Goal: Transaction & Acquisition: Purchase product/service

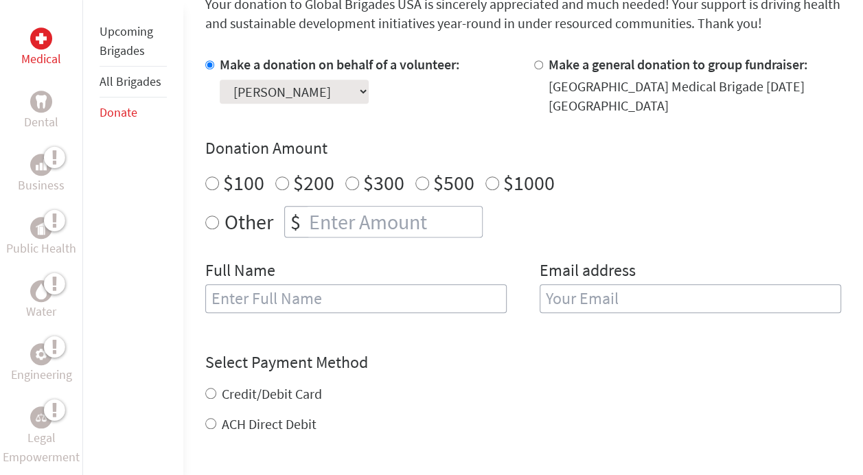
scroll to position [395, 0]
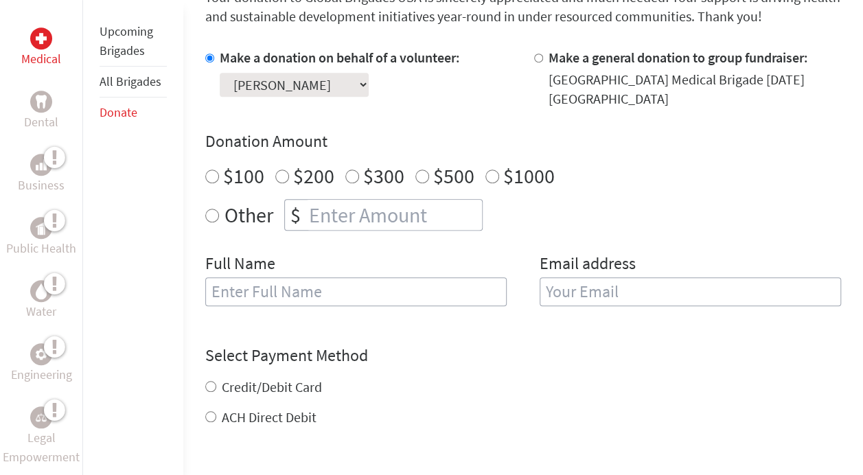
radio input "true"
click at [352, 214] on input "number" at bounding box center [394, 215] width 176 height 30
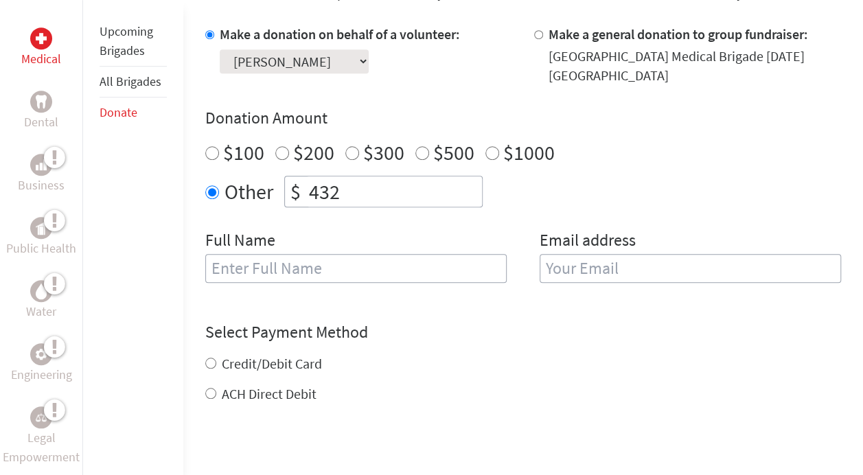
scroll to position [420, 0]
type input "432"
click at [303, 267] on input "text" at bounding box center [355, 267] width 301 height 29
type input "[PERSON_NAME]"
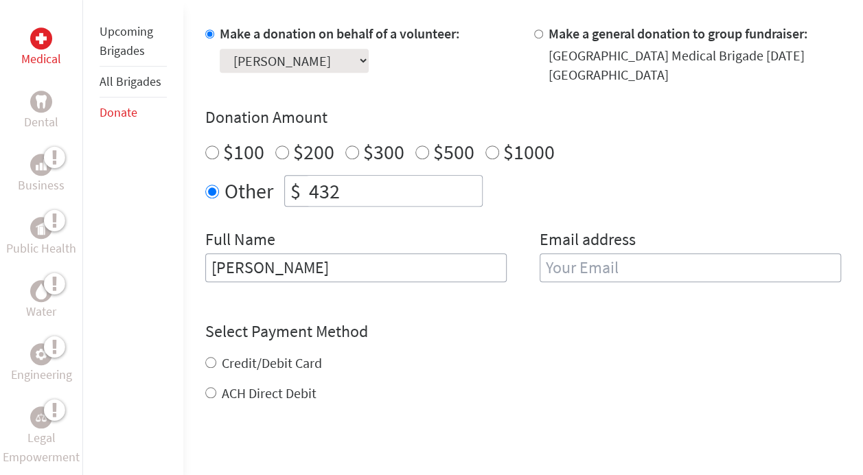
click at [689, 248] on div "Email address" at bounding box center [690, 264] width 301 height 70
click at [669, 264] on input "email" at bounding box center [690, 267] width 301 height 29
type input "[EMAIL_ADDRESS][DOMAIN_NAME]"
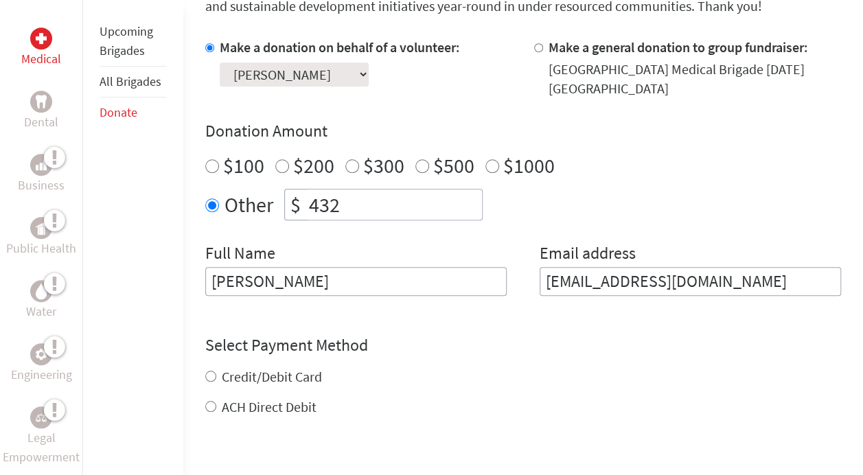
click at [277, 371] on div "Credit/Debit Card ACH Direct Debit" at bounding box center [523, 391] width 636 height 49
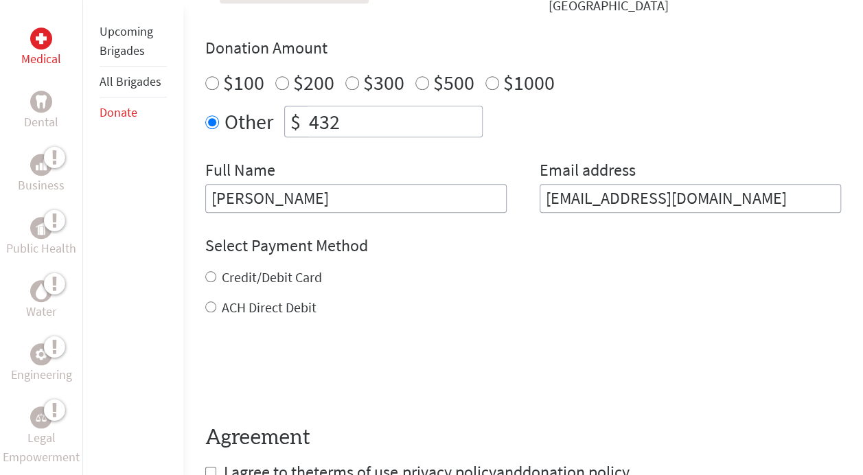
scroll to position [490, 0]
click at [218, 272] on div "Credit/Debit Card" at bounding box center [523, 276] width 636 height 19
click at [211, 274] on input "Credit/Debit Card" at bounding box center [210, 276] width 11 height 11
radio input "true"
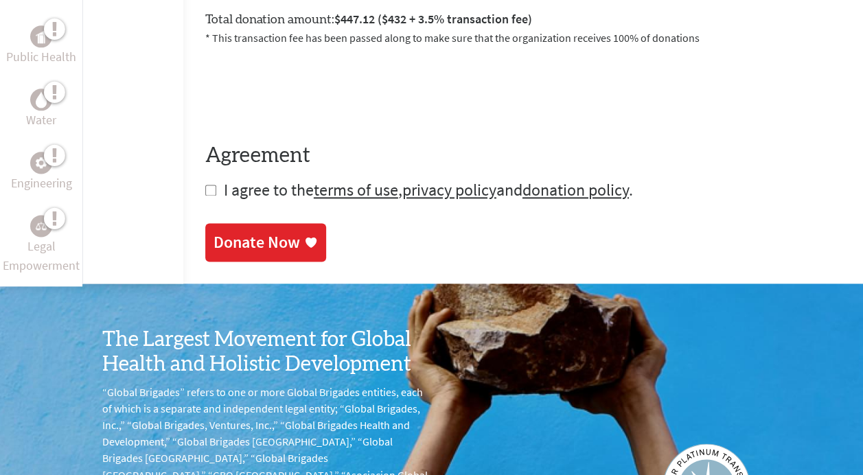
scroll to position [818, 0]
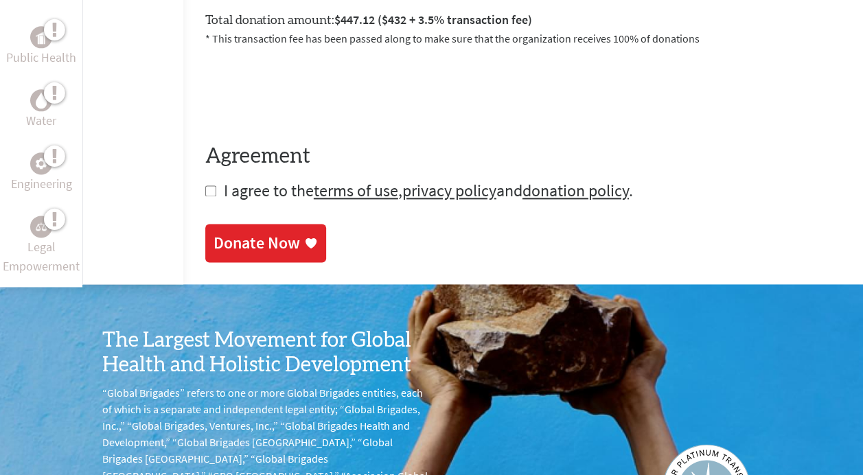
click at [213, 194] on input "checkbox" at bounding box center [210, 190] width 11 height 11
checkbox input "true"
click at [247, 253] on div "Donate Now" at bounding box center [257, 243] width 87 height 22
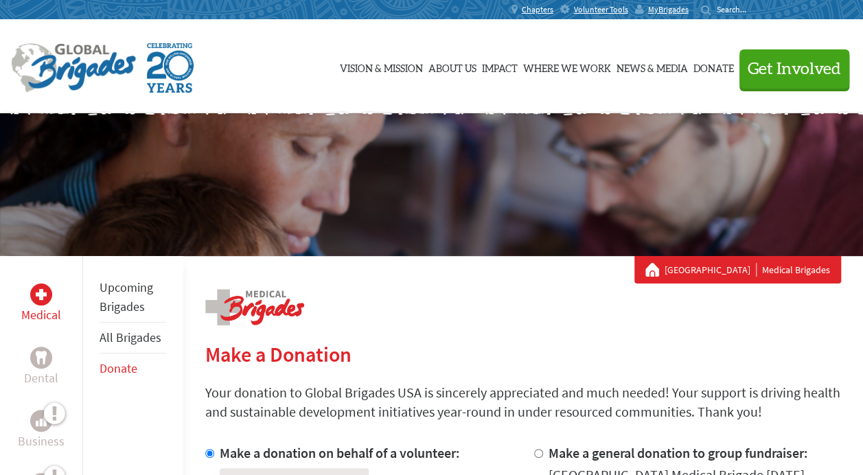
scroll to position [273, 0]
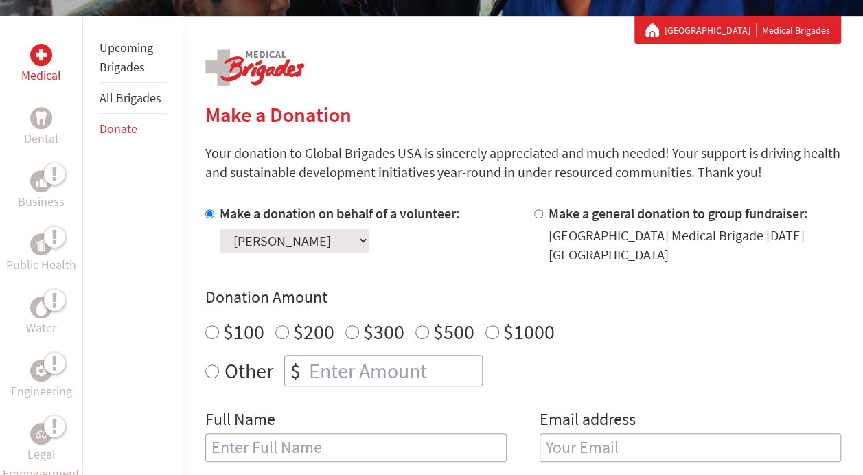
scroll to position [391, 0]
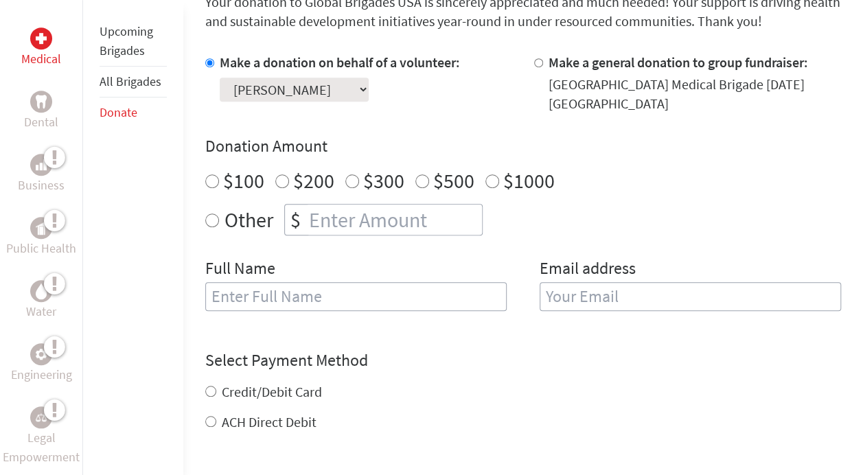
radio input "true"
click at [380, 210] on input "number" at bounding box center [394, 220] width 176 height 30
type input "8"
click at [289, 289] on input "text" at bounding box center [355, 296] width 301 height 29
type input "[PERSON_NAME]"
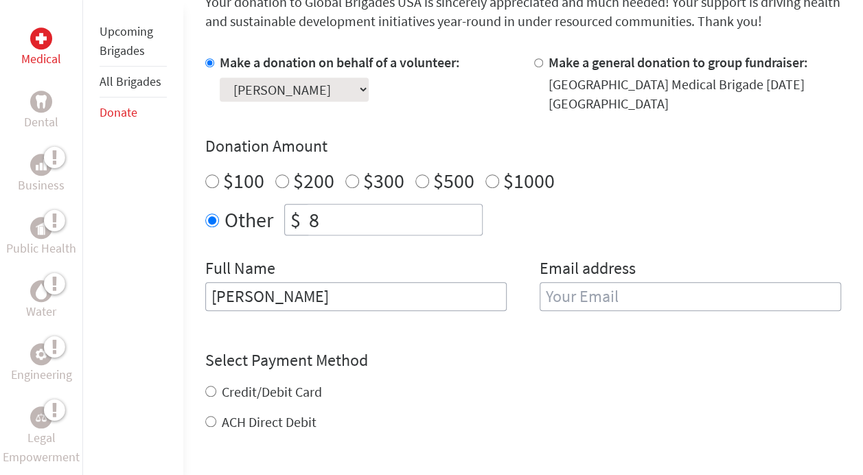
type input "[EMAIL_ADDRESS][DOMAIN_NAME]"
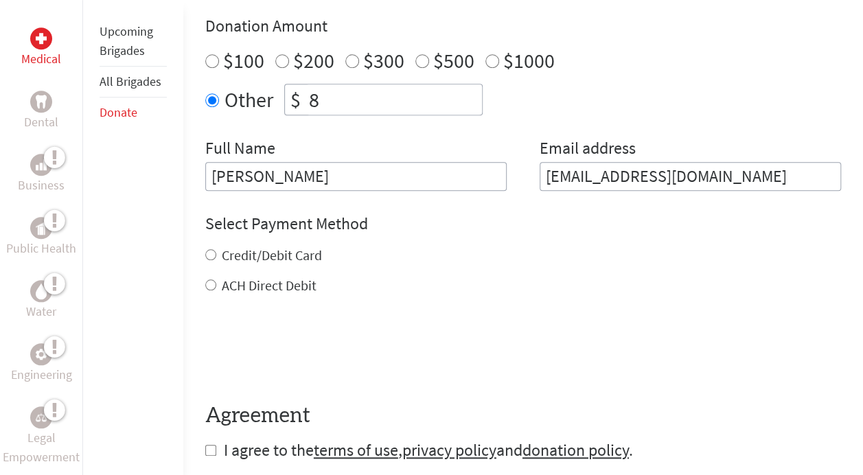
scroll to position [513, 0]
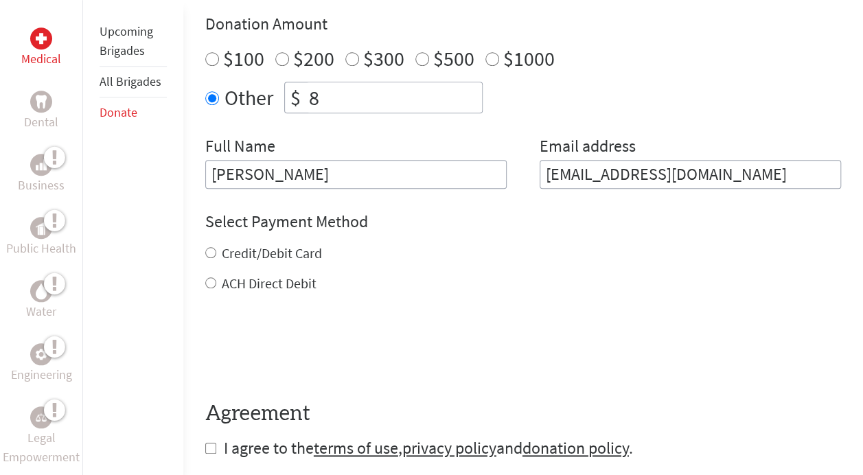
click at [240, 250] on label "Credit/Debit Card" at bounding box center [272, 252] width 100 height 17
click at [216, 250] on input "Credit/Debit Card" at bounding box center [210, 252] width 11 height 11
radio input "true"
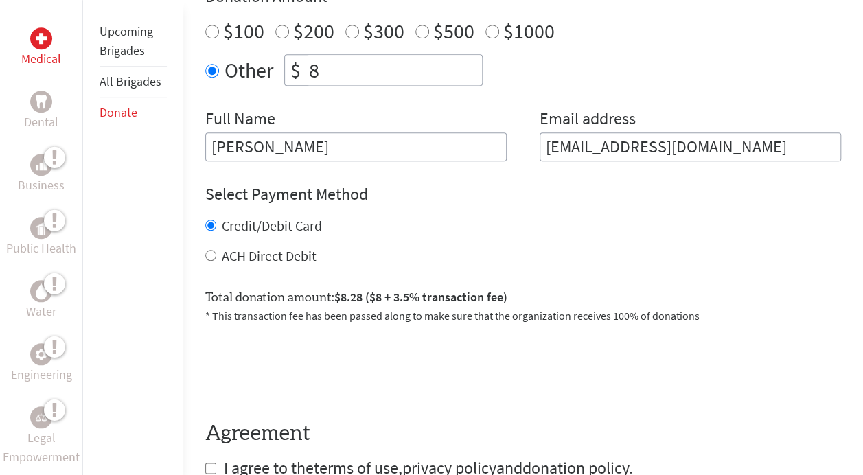
scroll to position [740, 0]
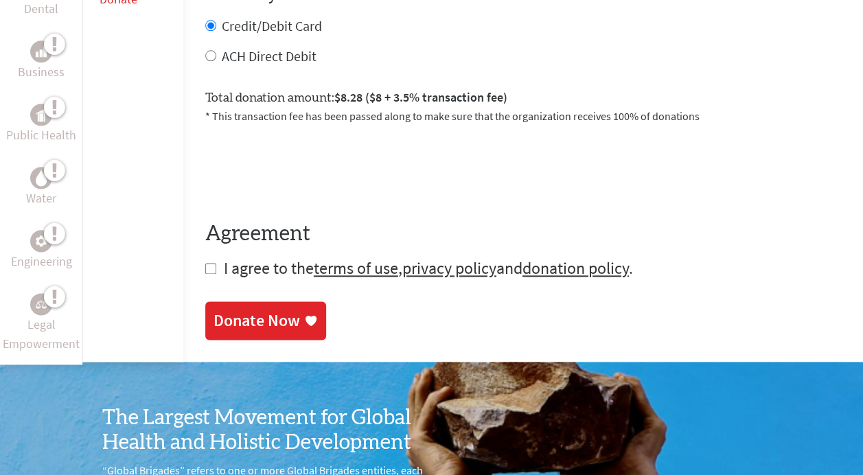
click at [207, 266] on input "checkbox" at bounding box center [210, 268] width 11 height 11
checkbox input "true"
click at [233, 316] on div "Donate Now" at bounding box center [257, 321] width 87 height 22
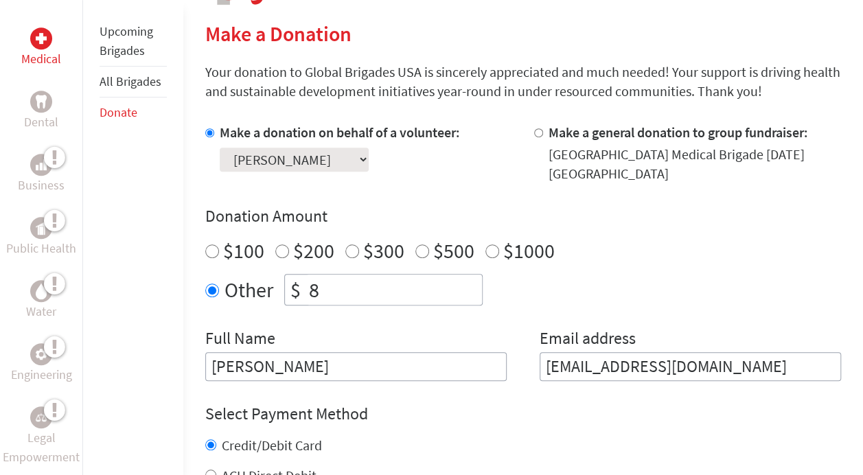
scroll to position [325, 0]
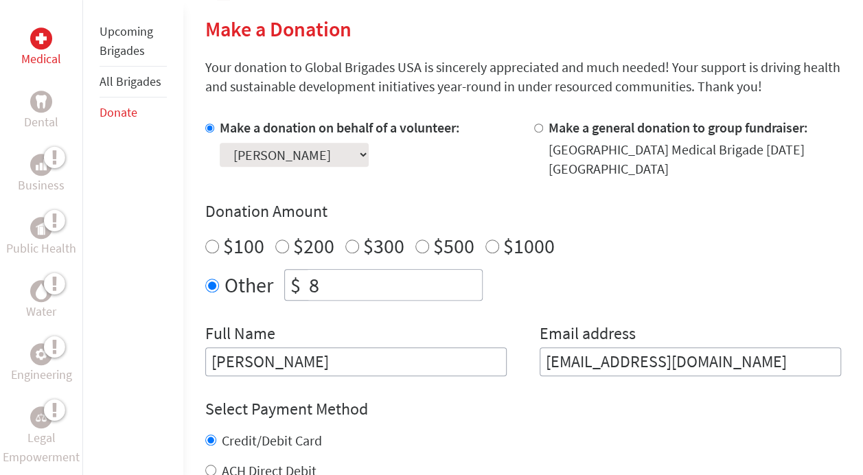
click at [51, 56] on p "Medical" at bounding box center [41, 58] width 40 height 19
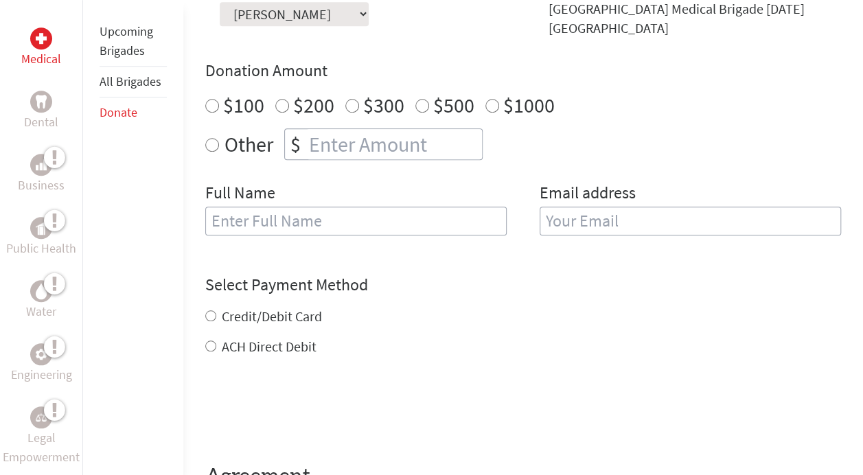
scroll to position [472, 0]
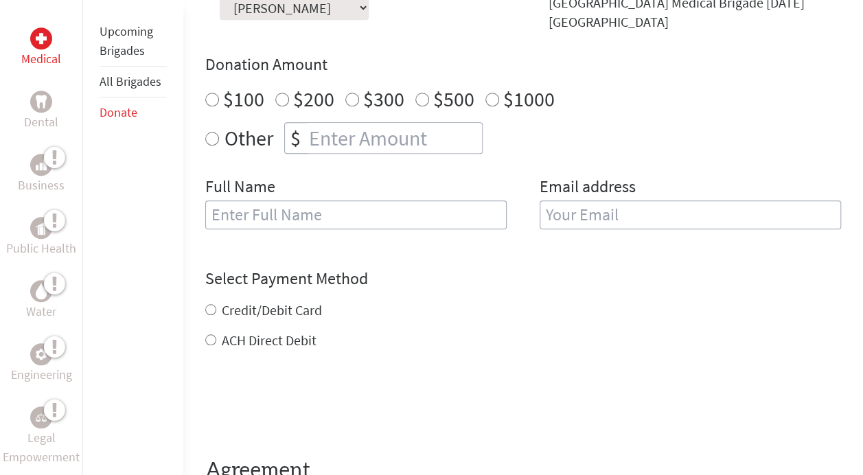
radio input "true"
click at [363, 141] on input "number" at bounding box center [394, 138] width 176 height 30
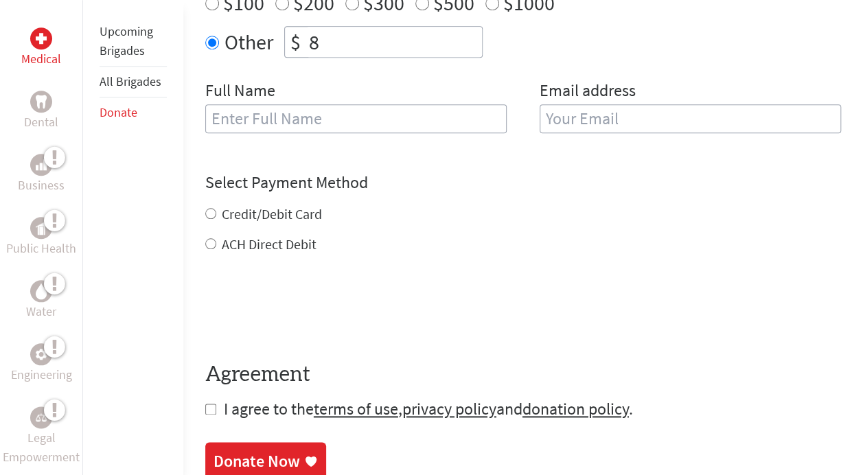
type input "8"
click at [275, 109] on input "text" at bounding box center [355, 118] width 301 height 29
type input "[PERSON_NAME]"
type input "[EMAIL_ADDRESS][DOMAIN_NAME]"
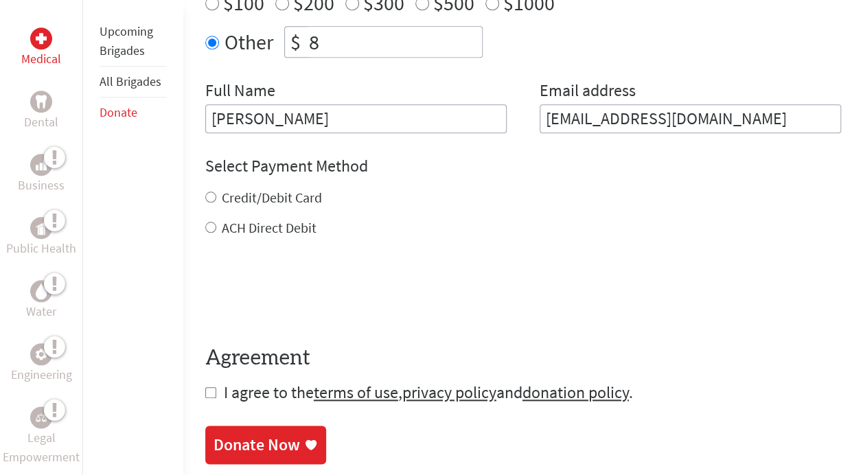
click at [251, 198] on label "Credit/Debit Card" at bounding box center [272, 197] width 100 height 17
click at [216, 198] on input "Credit/Debit Card" at bounding box center [210, 197] width 11 height 11
radio input "true"
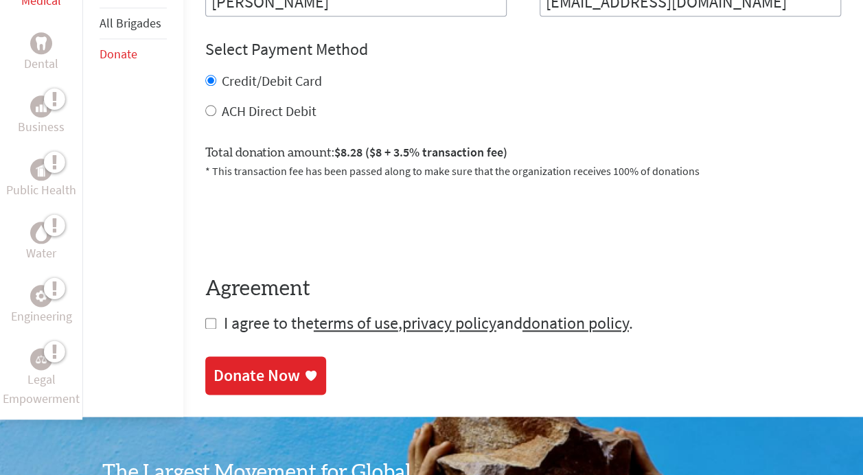
scroll to position [690, 0]
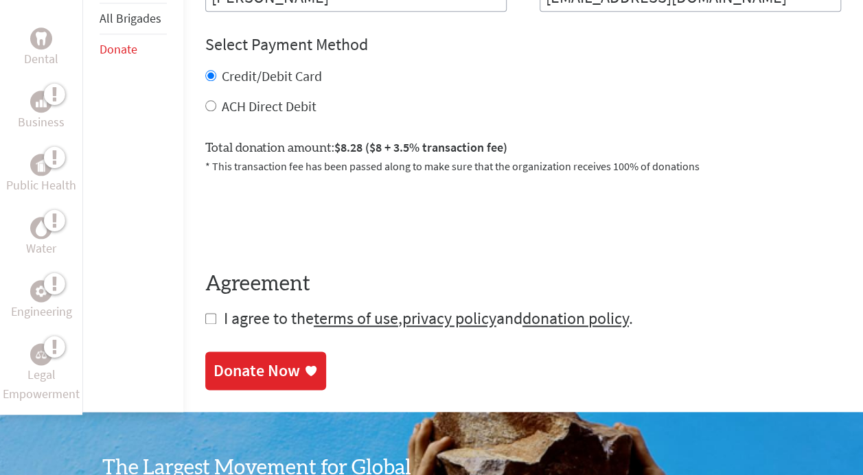
click at [209, 320] on input "checkbox" at bounding box center [210, 318] width 11 height 11
checkbox input "true"
click at [235, 378] on div "Donate Now" at bounding box center [257, 371] width 87 height 22
